Goal: Task Accomplishment & Management: Manage account settings

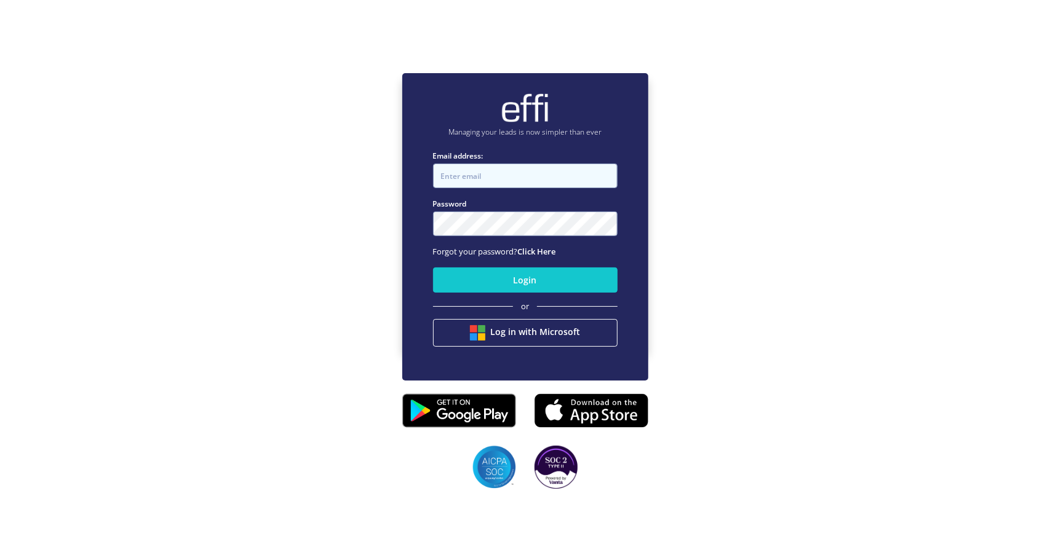
click at [523, 185] on input "Email address:" at bounding box center [525, 176] width 185 height 25
type input "andy.t+1@effi.com.au"
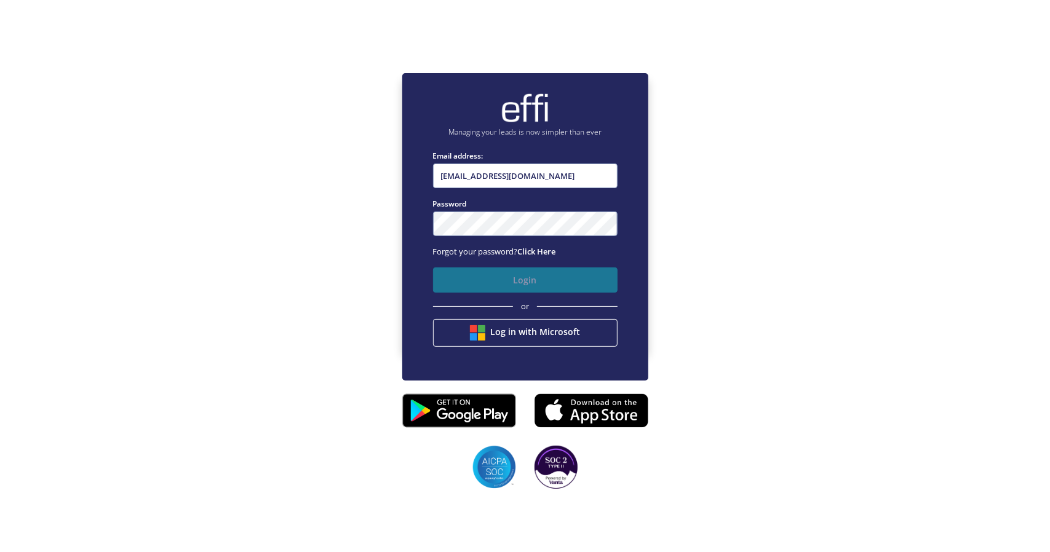
click at [502, 277] on button "Login" at bounding box center [525, 280] width 185 height 25
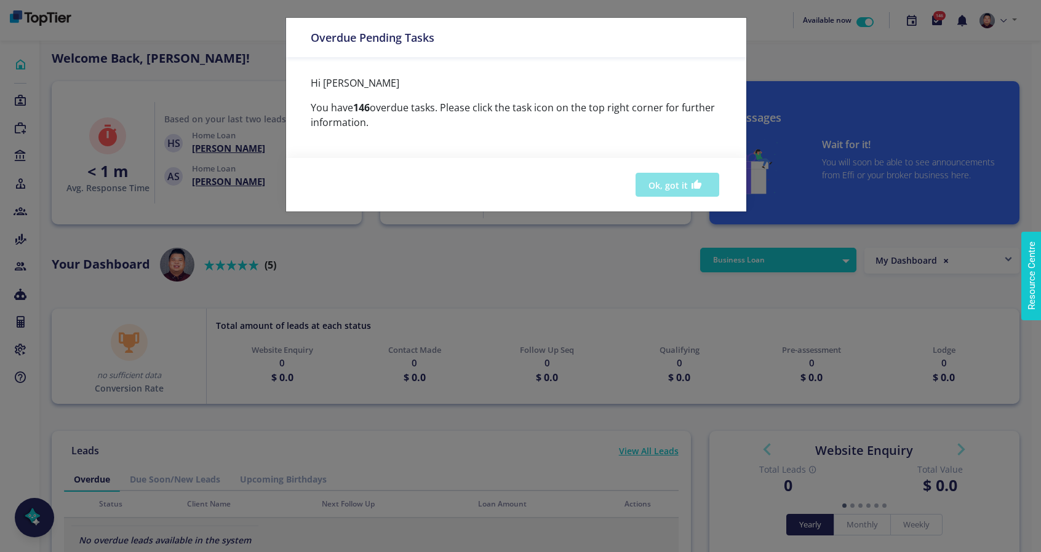
click at [684, 184] on button "Ok, got it" at bounding box center [677, 185] width 84 height 24
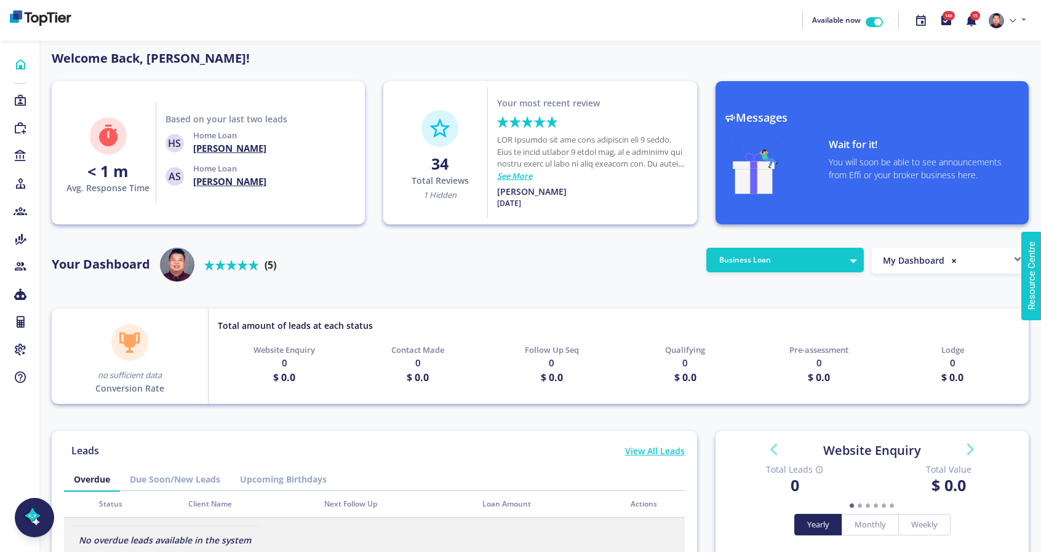
scroll to position [111, 197]
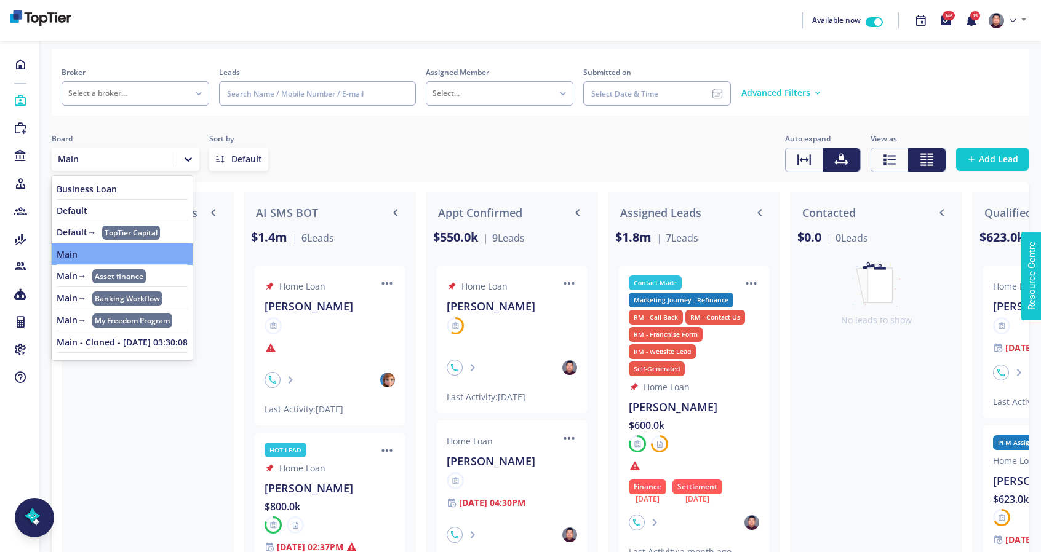
click at [124, 168] on div "Main" at bounding box center [126, 159] width 148 height 23
click at [282, 322] on div at bounding box center [329, 325] width 130 height 17
